Goal: Information Seeking & Learning: Learn about a topic

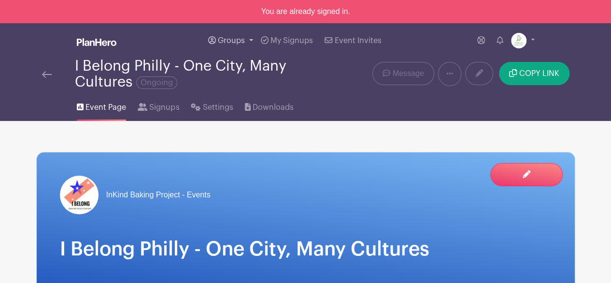
click at [239, 40] on span "Groups" at bounding box center [231, 41] width 27 height 8
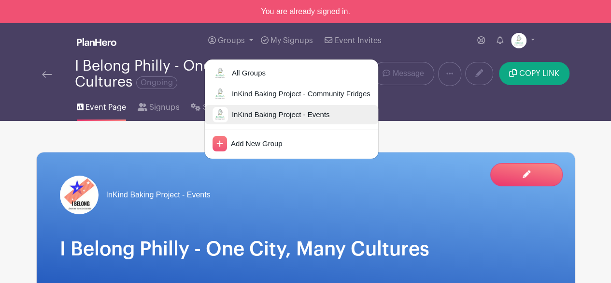
click at [245, 105] on link "InKind Baking Project - Events" at bounding box center [292, 114] width 174 height 19
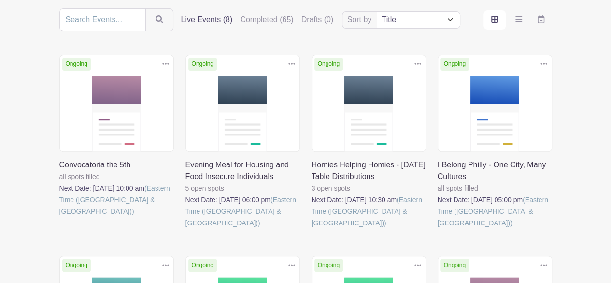
scroll to position [115, 0]
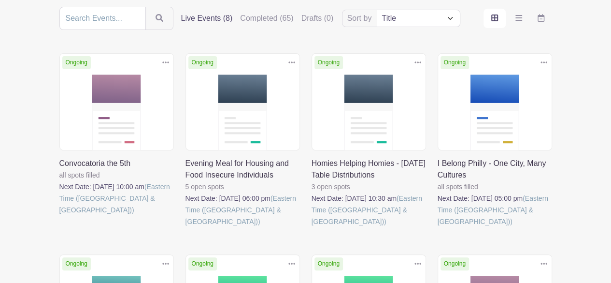
click at [312, 227] on link at bounding box center [312, 227] width 0 height 0
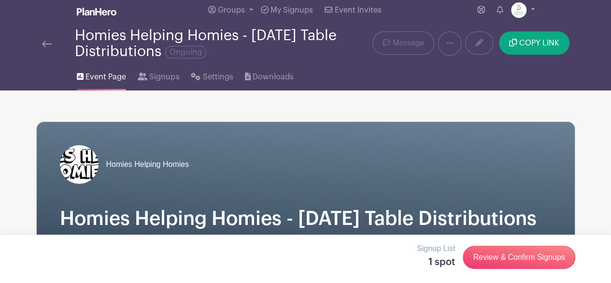
scroll to position [3, 0]
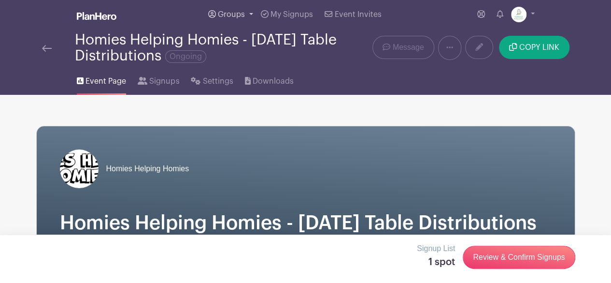
click at [240, 13] on span "Groups" at bounding box center [231, 15] width 27 height 8
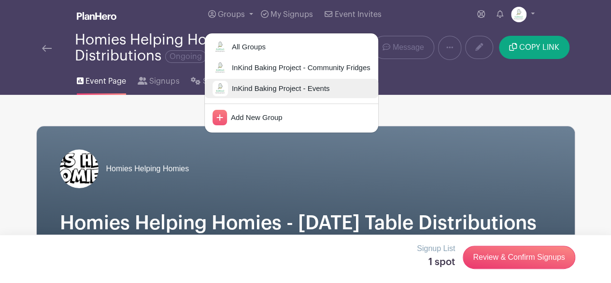
click at [248, 87] on span "InKind Baking Project - Events" at bounding box center [279, 88] width 102 height 11
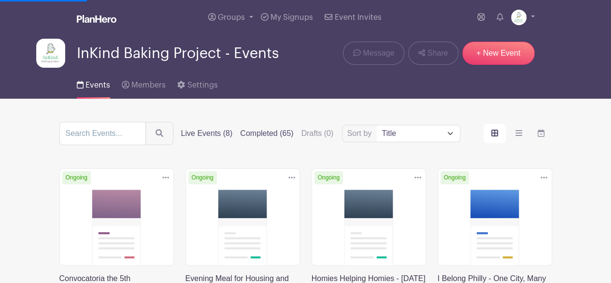
click at [271, 134] on label "Completed (65)" at bounding box center [266, 134] width 53 height 12
click at [0, 0] on input "Completed (65)" at bounding box center [0, 0] width 0 height 0
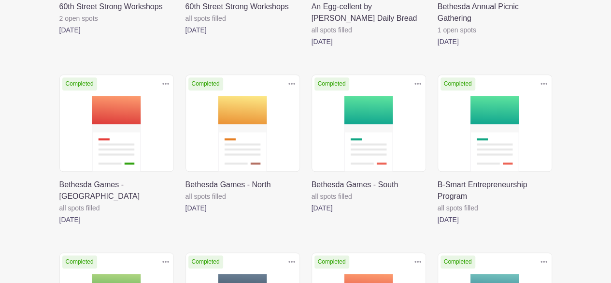
scroll to position [274, 0]
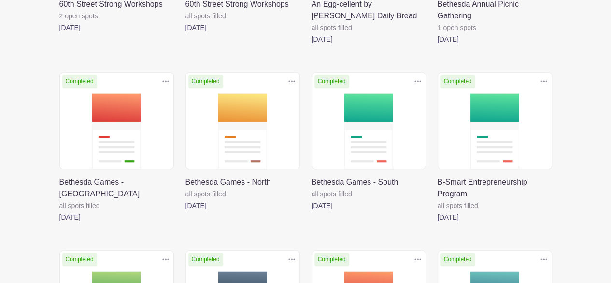
click at [438, 223] on link at bounding box center [438, 223] width 0 height 0
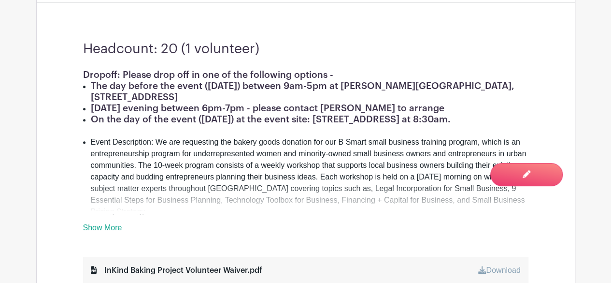
scroll to position [311, 0]
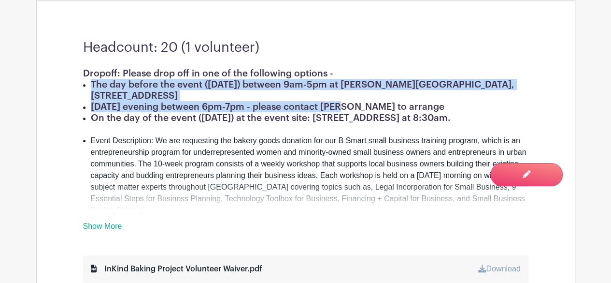
drag, startPoint x: 91, startPoint y: 83, endPoint x: 335, endPoint y: 105, distance: 245.2
click at [335, 105] on ul "The day before the event ([DATE]) between 9am-5pm at [PERSON_NAME][GEOGRAPHIC_D…" at bounding box center [306, 101] width 446 height 44
click at [322, 98] on h1 "The day before the event ([DATE]) between 9am-5pm at [PERSON_NAME][GEOGRAPHIC_D…" at bounding box center [310, 90] width 438 height 22
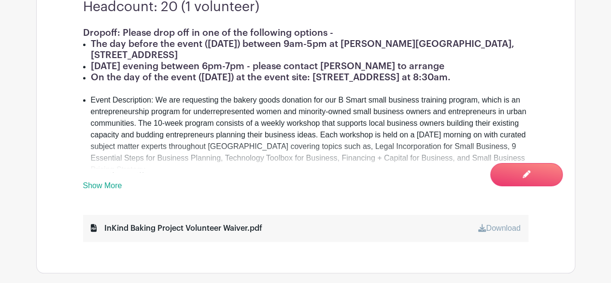
scroll to position [348, 0]
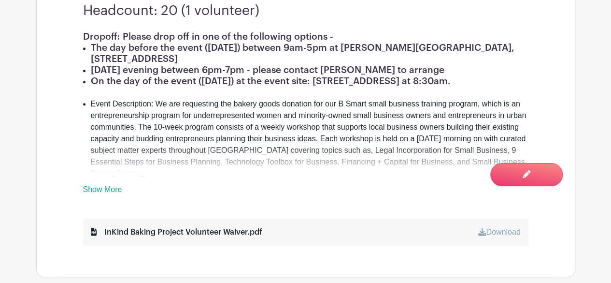
click at [106, 189] on link "Show More" at bounding box center [102, 191] width 39 height 12
